Goal: Information Seeking & Learning: Find specific fact

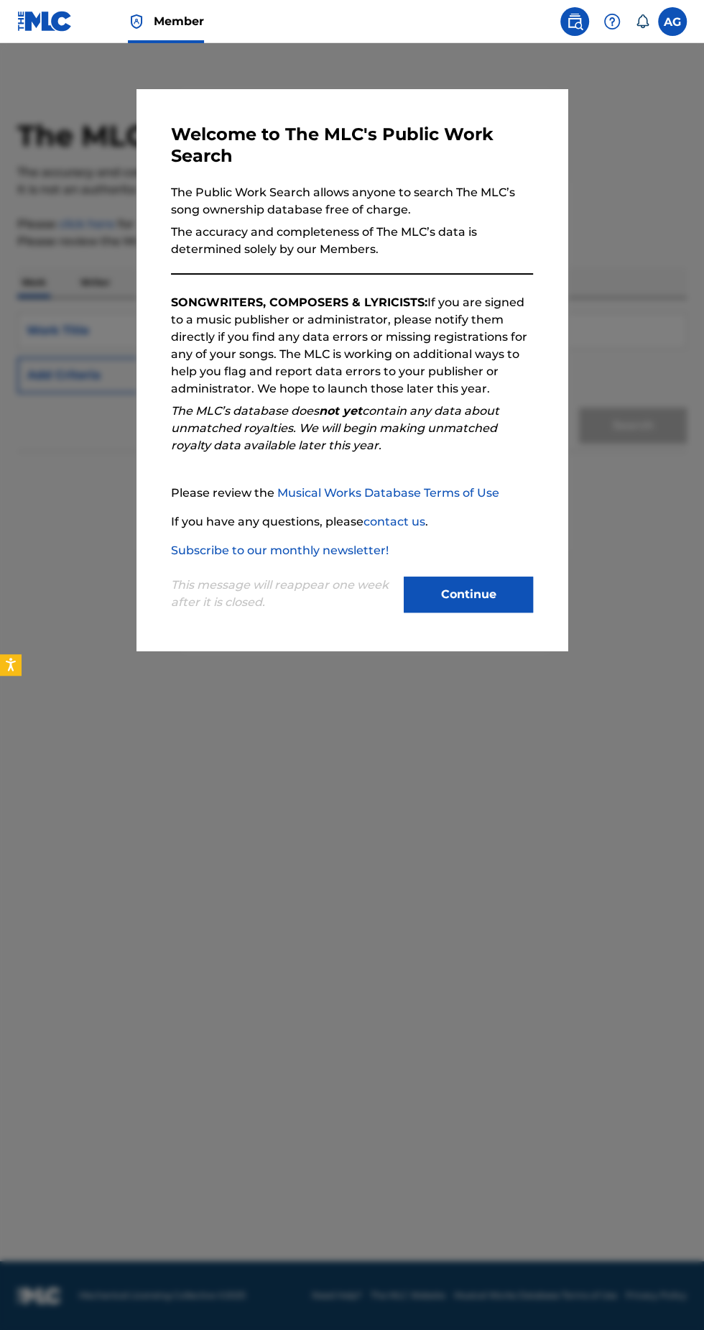
click at [507, 612] on button "Continue" at bounding box center [468, 594] width 129 height 36
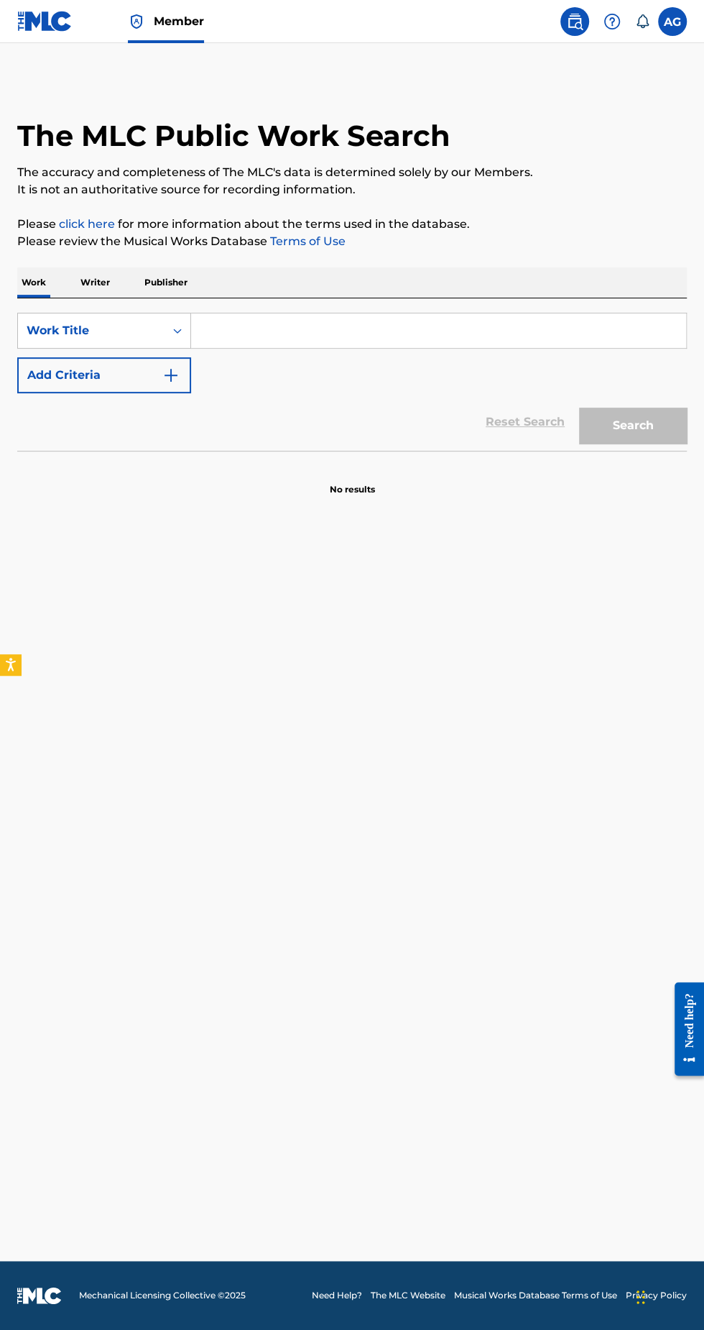
click at [95, 282] on p "Writer" at bounding box center [95, 282] width 38 height 30
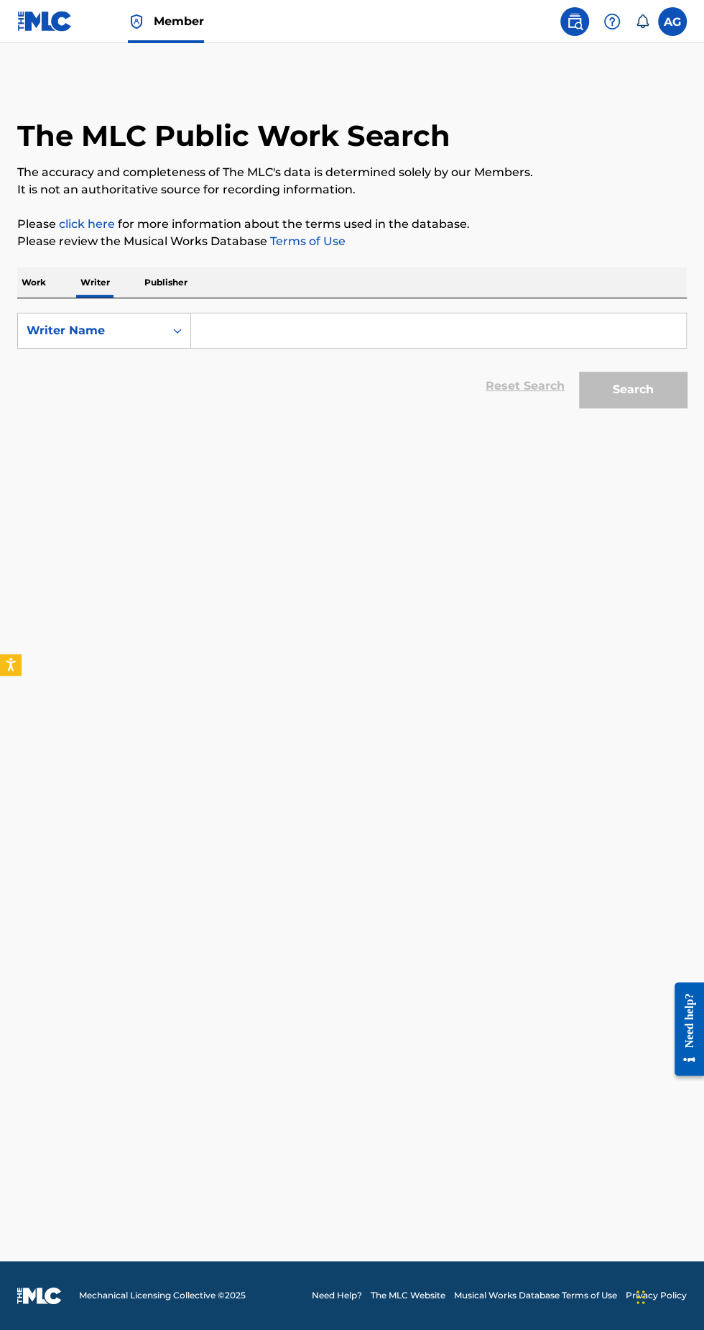
click at [284, 330] on input "Search Form" at bounding box center [438, 330] width 495 height 34
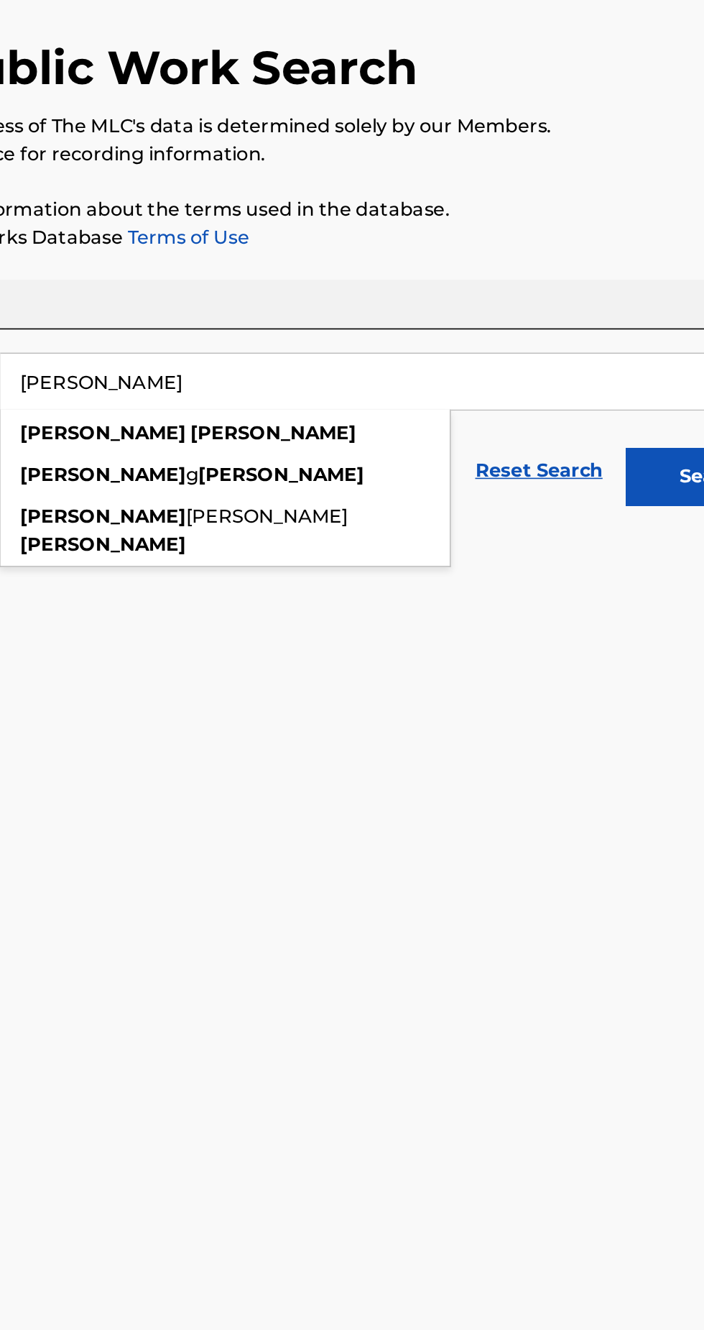
type input "Gabriel Golatt"
click at [598, 384] on button "Search" at bounding box center [633, 390] width 108 height 36
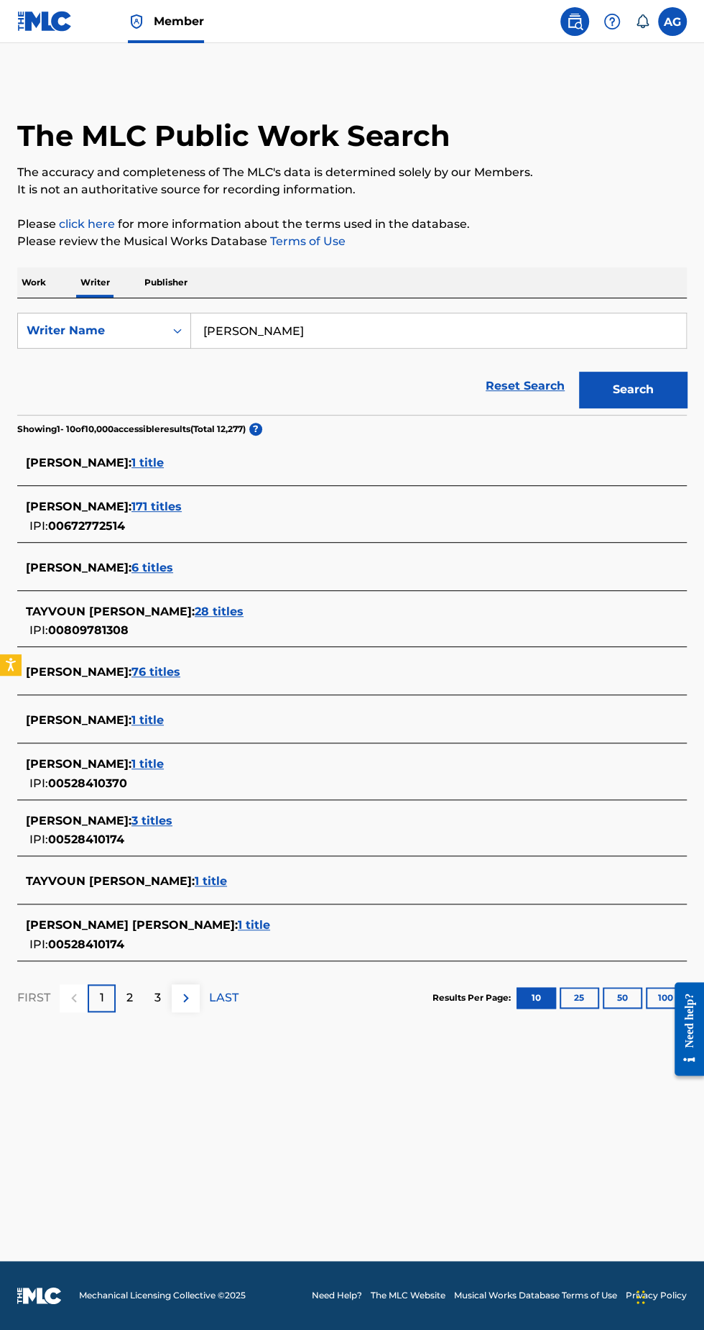
scroll to position [15, 0]
click at [666, 978] on div at bounding box center [684, 1029] width 40 height 116
click at [160, 665] on span "76 titles" at bounding box center [156, 672] width 49 height 14
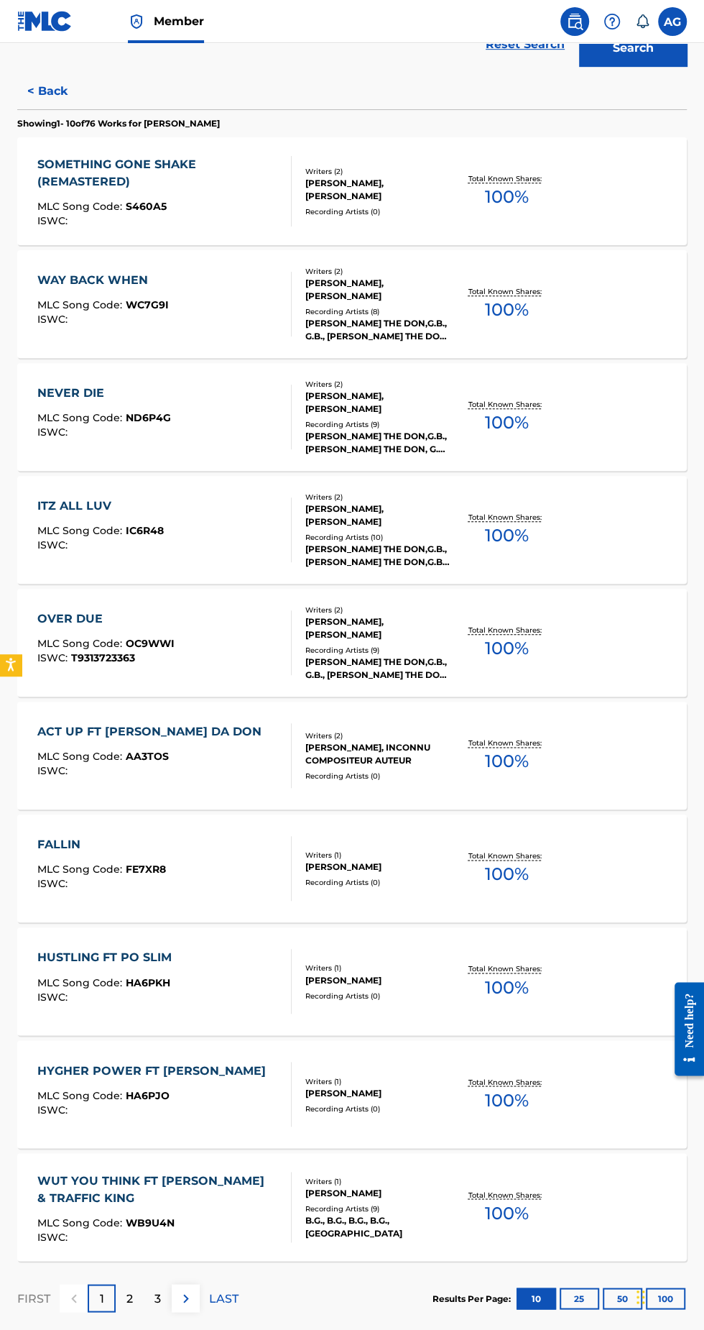
scroll to position [375, 0]
